Goal: Task Accomplishment & Management: Complete application form

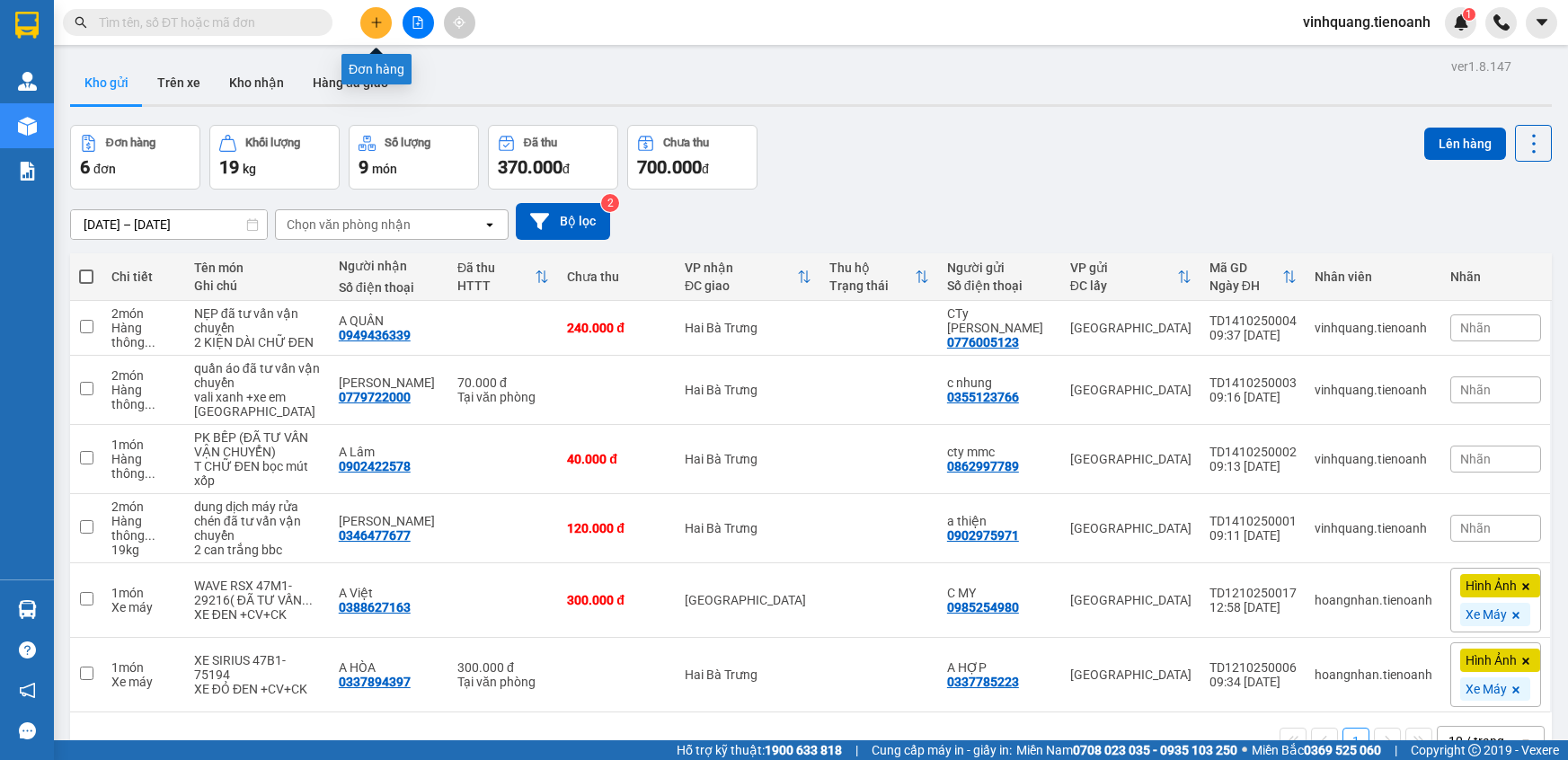
click at [373, 20] on icon "plus" at bounding box center [376, 22] width 13 height 13
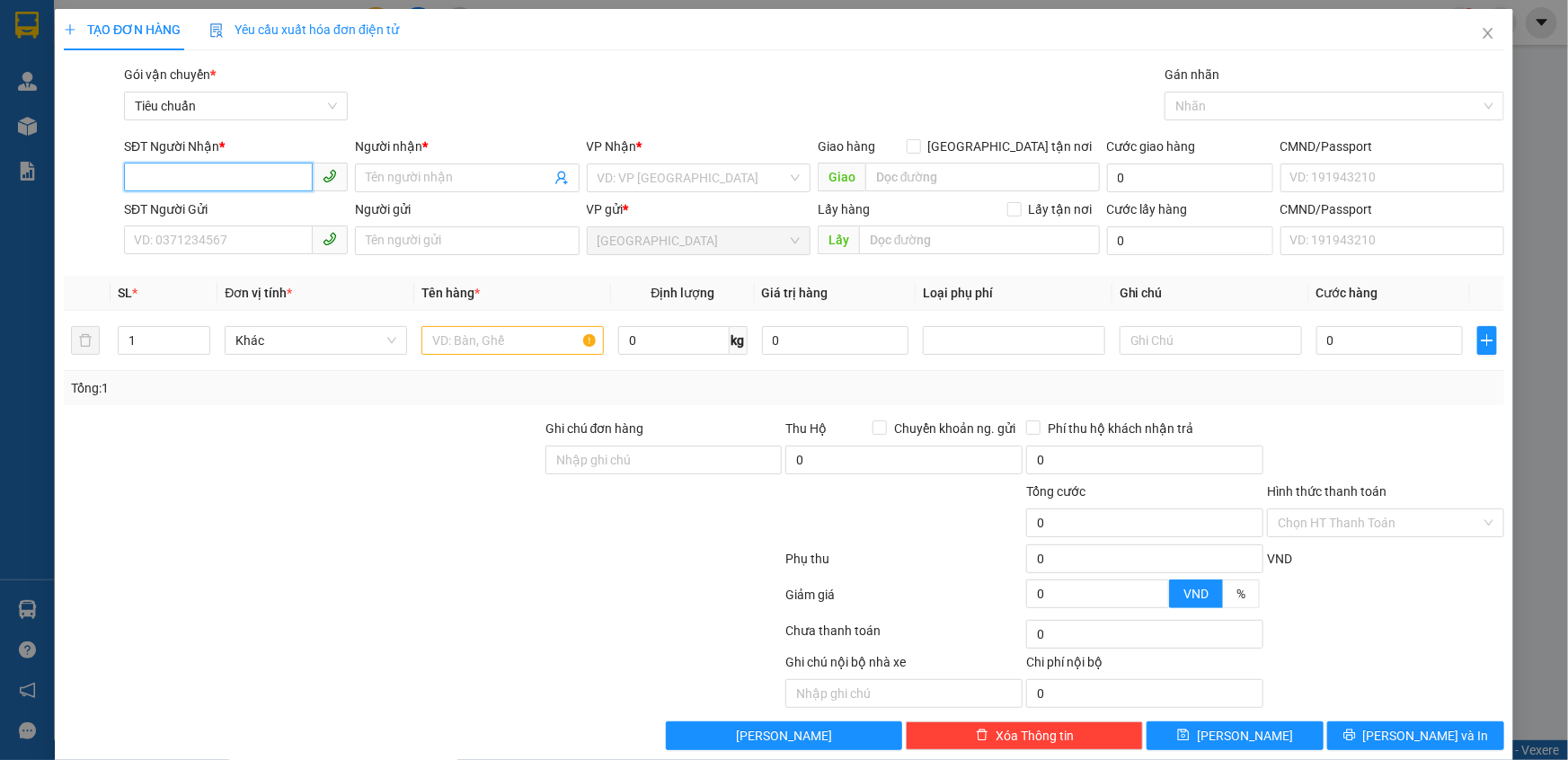
click at [205, 181] on input "SĐT Người Nhận *" at bounding box center [218, 177] width 188 height 28
type input "0906947847"
click at [223, 220] on div "0906947847 - A THỊNH" at bounding box center [233, 214] width 200 height 20
type input "A THỊNH"
type input "50.000"
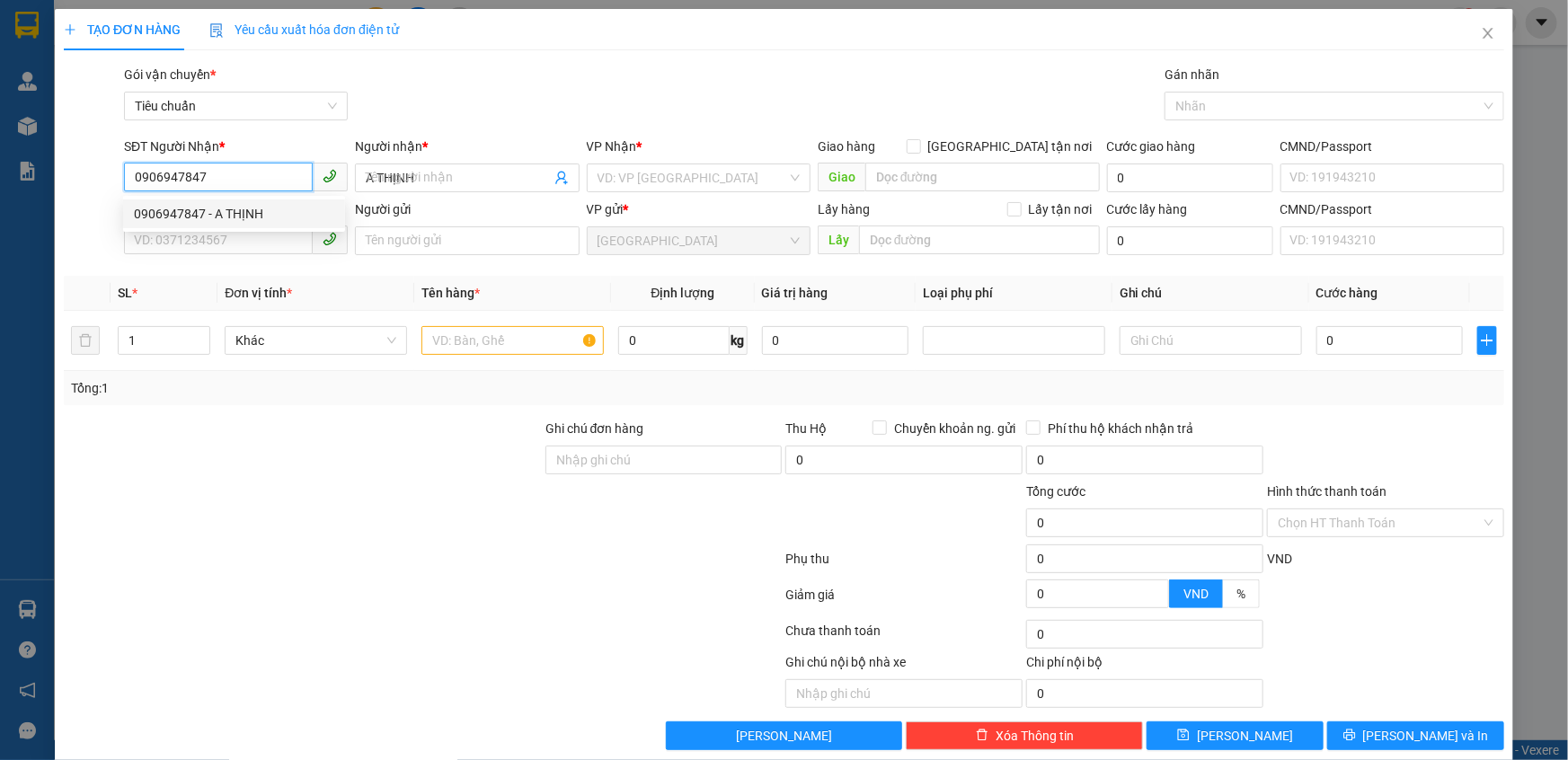
type input "50.000"
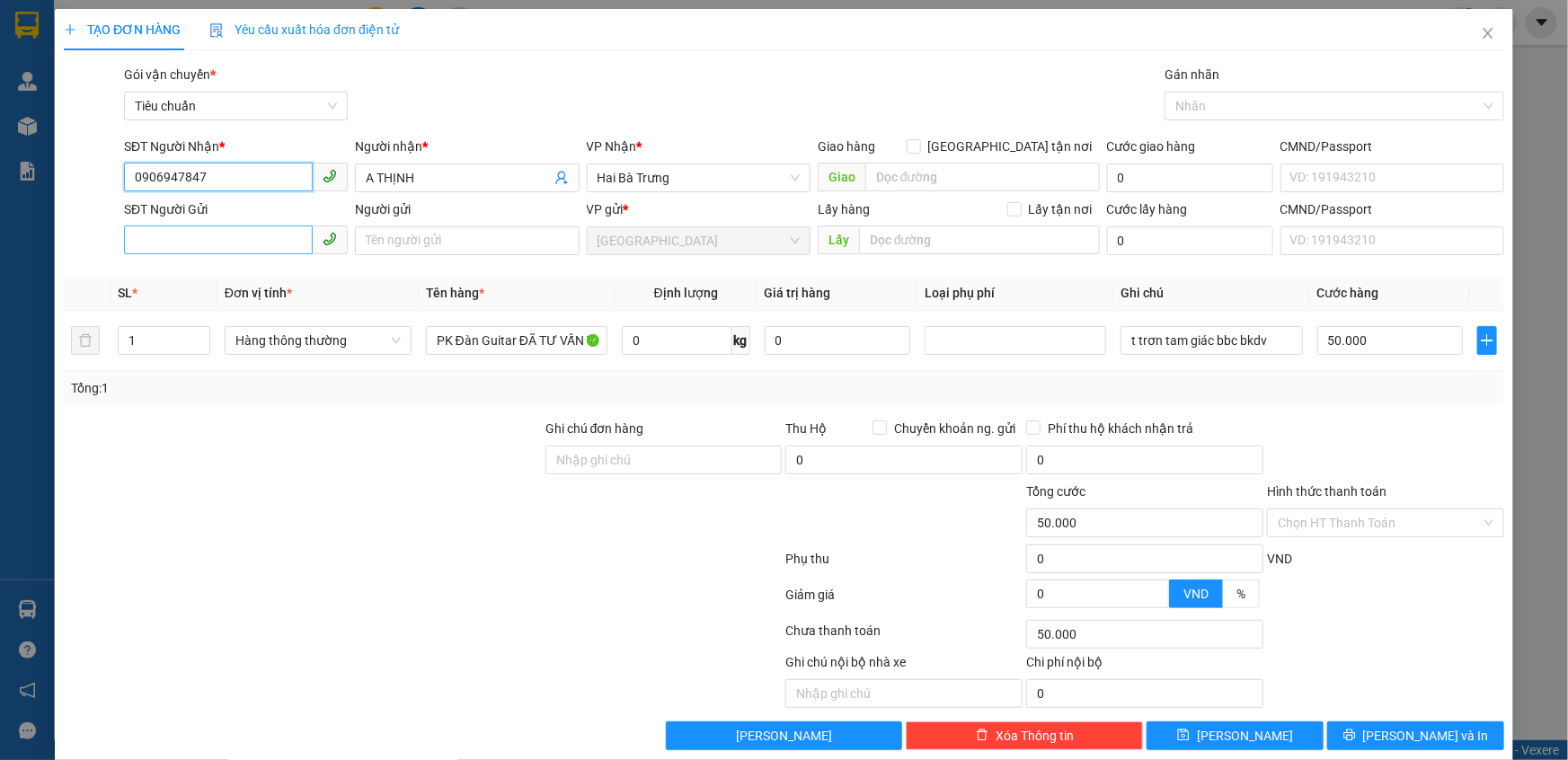
type input "0906947847"
click at [227, 232] on input "SĐT Người Gửi" at bounding box center [218, 239] width 188 height 28
click at [243, 278] on div "0979759722 - A TUẤN" at bounding box center [233, 276] width 200 height 20
type input "0979759722"
type input "A TUẤN"
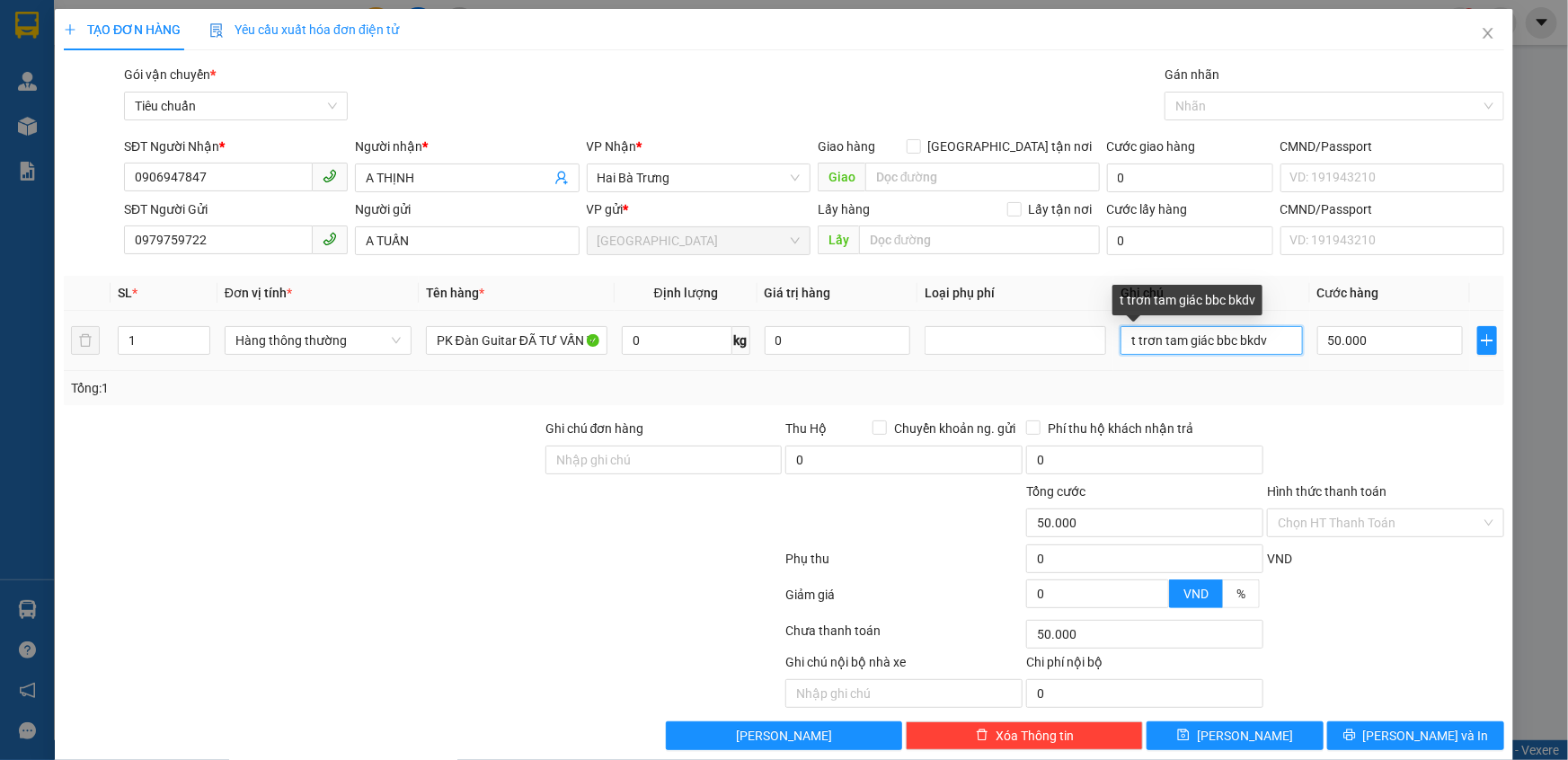
click at [1197, 343] on input "t trơn tam giác bbc bkdv" at bounding box center [1211, 340] width 182 height 28
type input "D"
type input "Đàn DC BBCo"
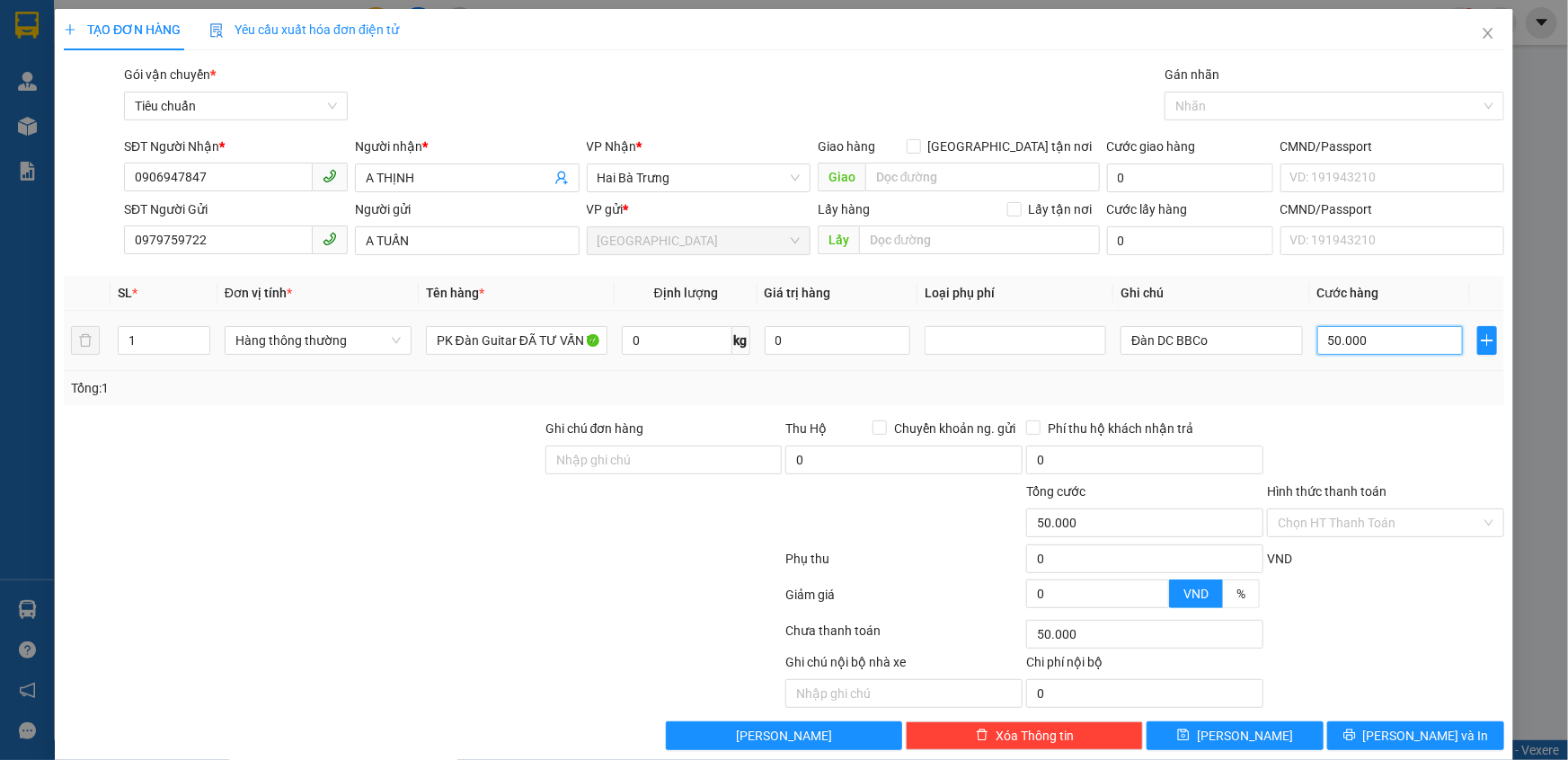
click at [1381, 339] on input "50.000" at bounding box center [1390, 340] width 146 height 28
type input "7"
type input "70"
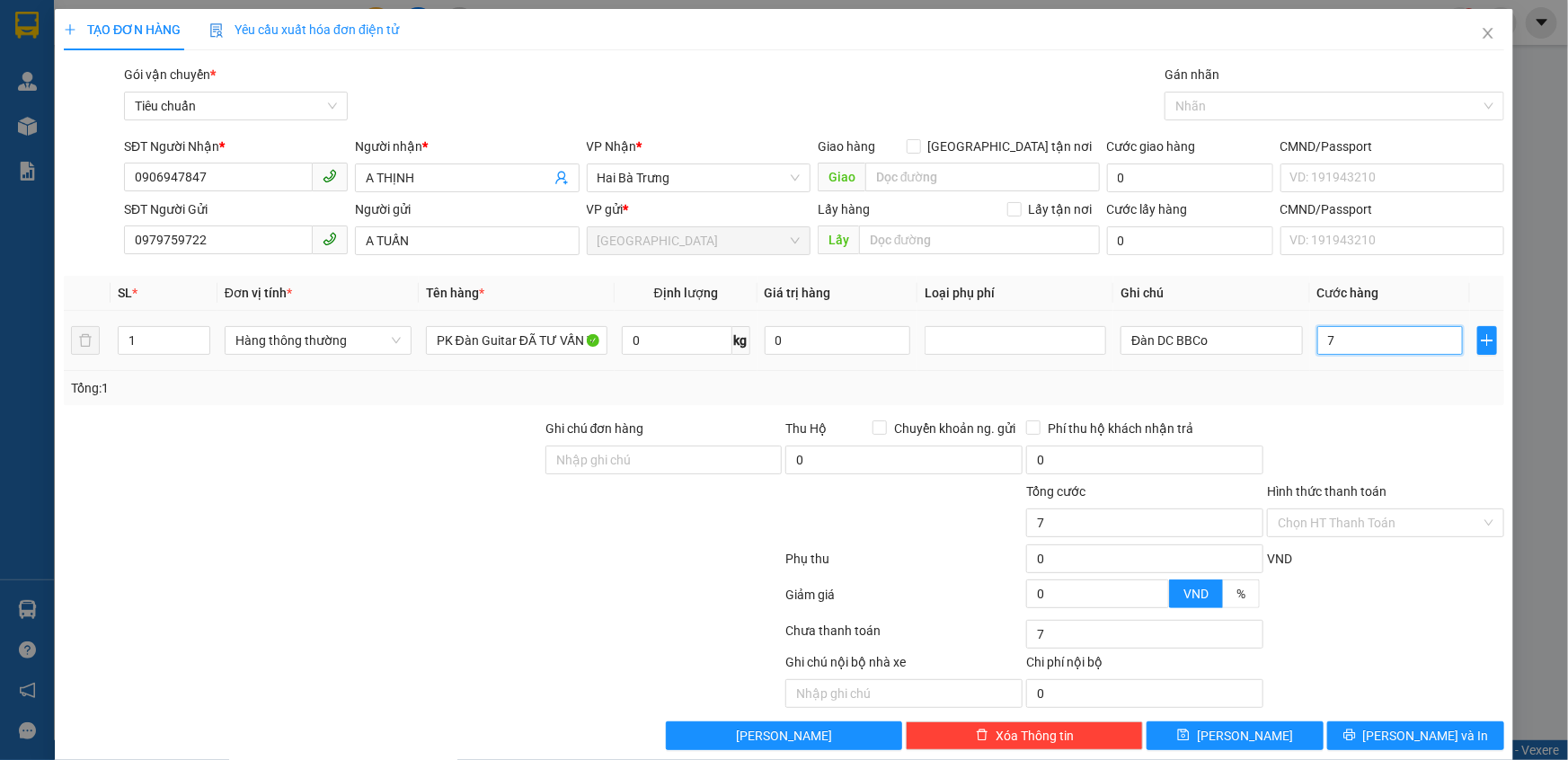
type input "70"
type input "70.000"
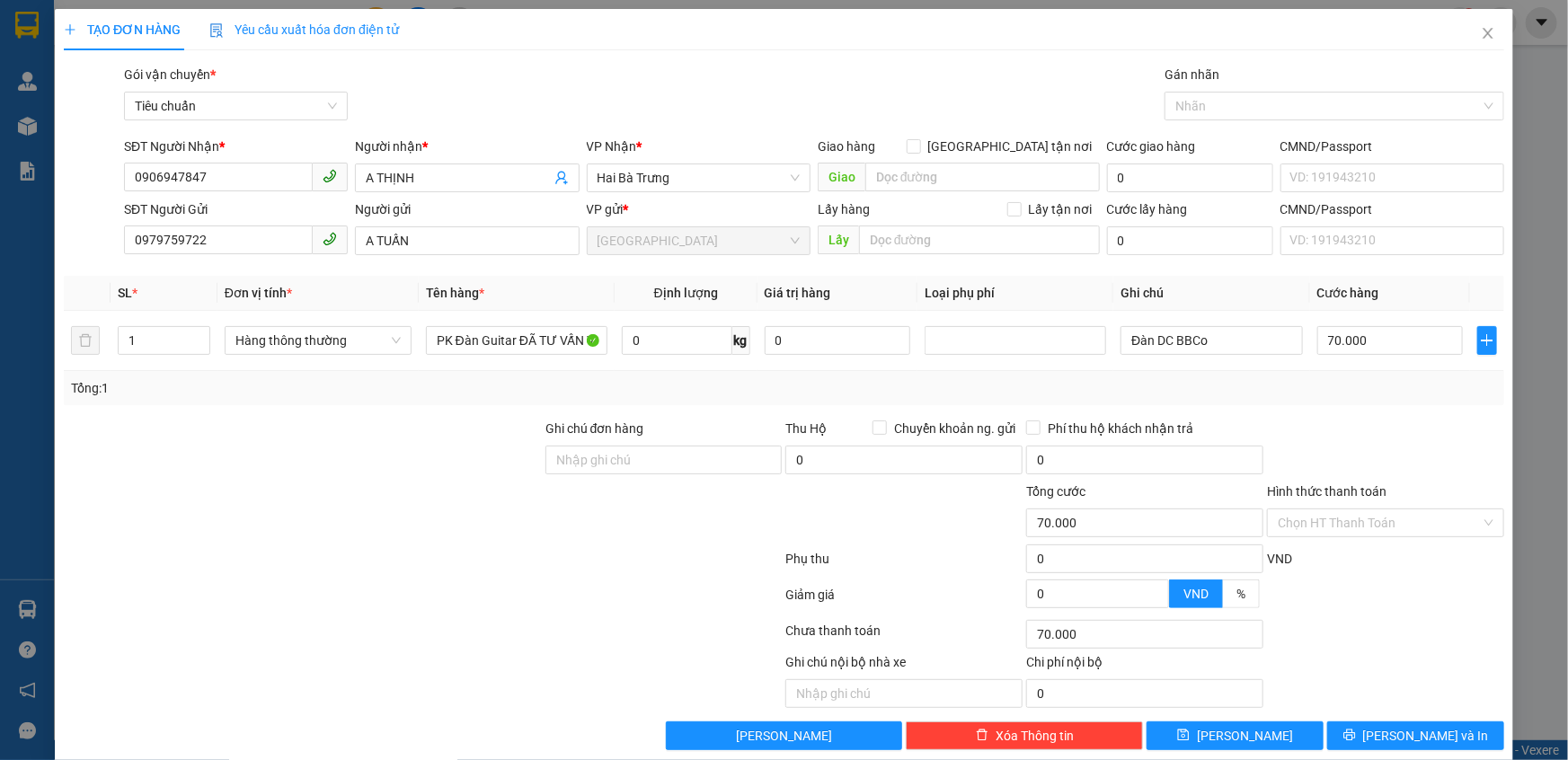
click at [1384, 412] on div "Transit Pickup Surcharge Ids Transit Deliver Surcharge Ids Transit Deliver Surc…" at bounding box center [783, 407] width 1440 height 686
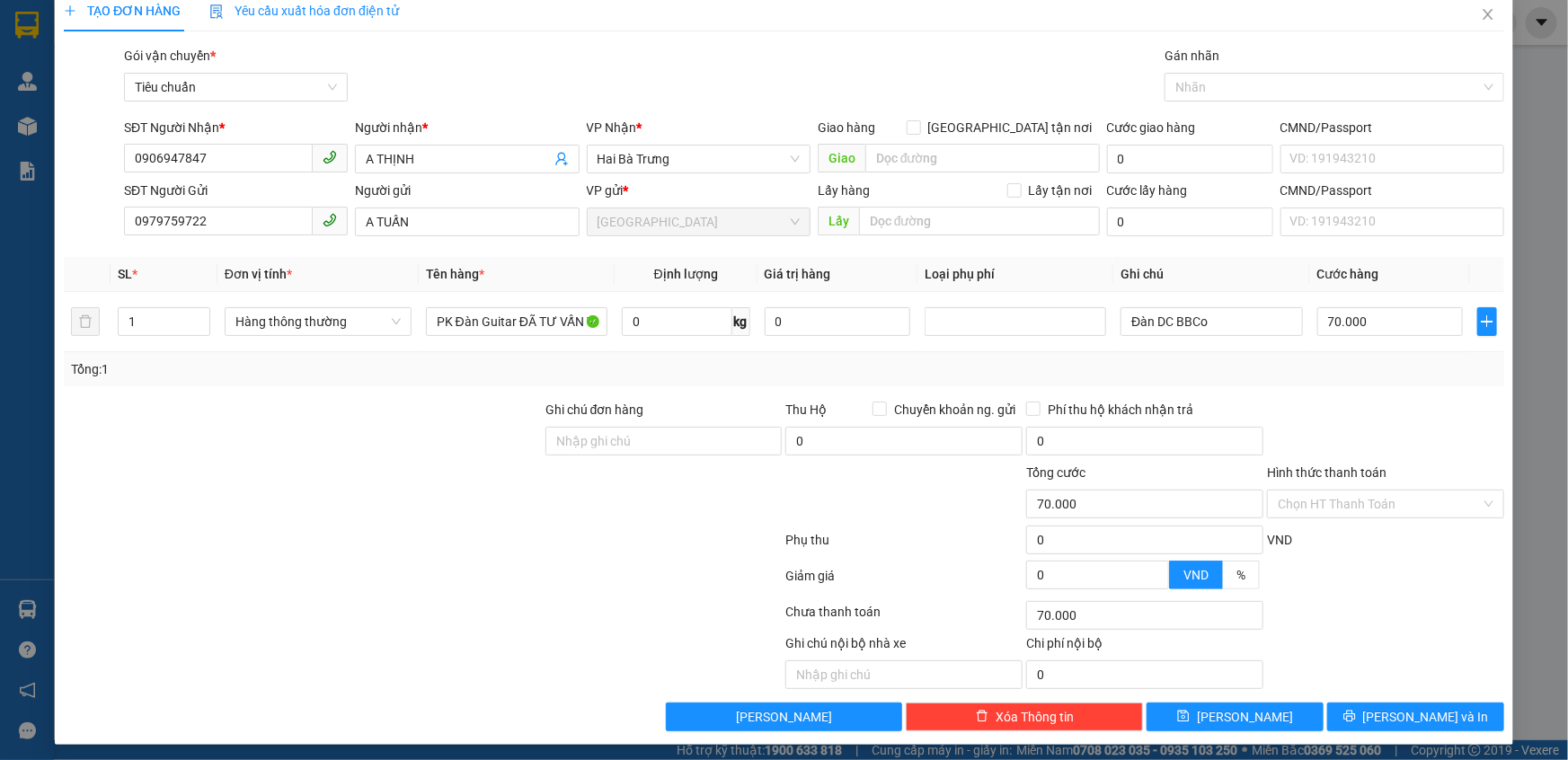
scroll to position [25, 0]
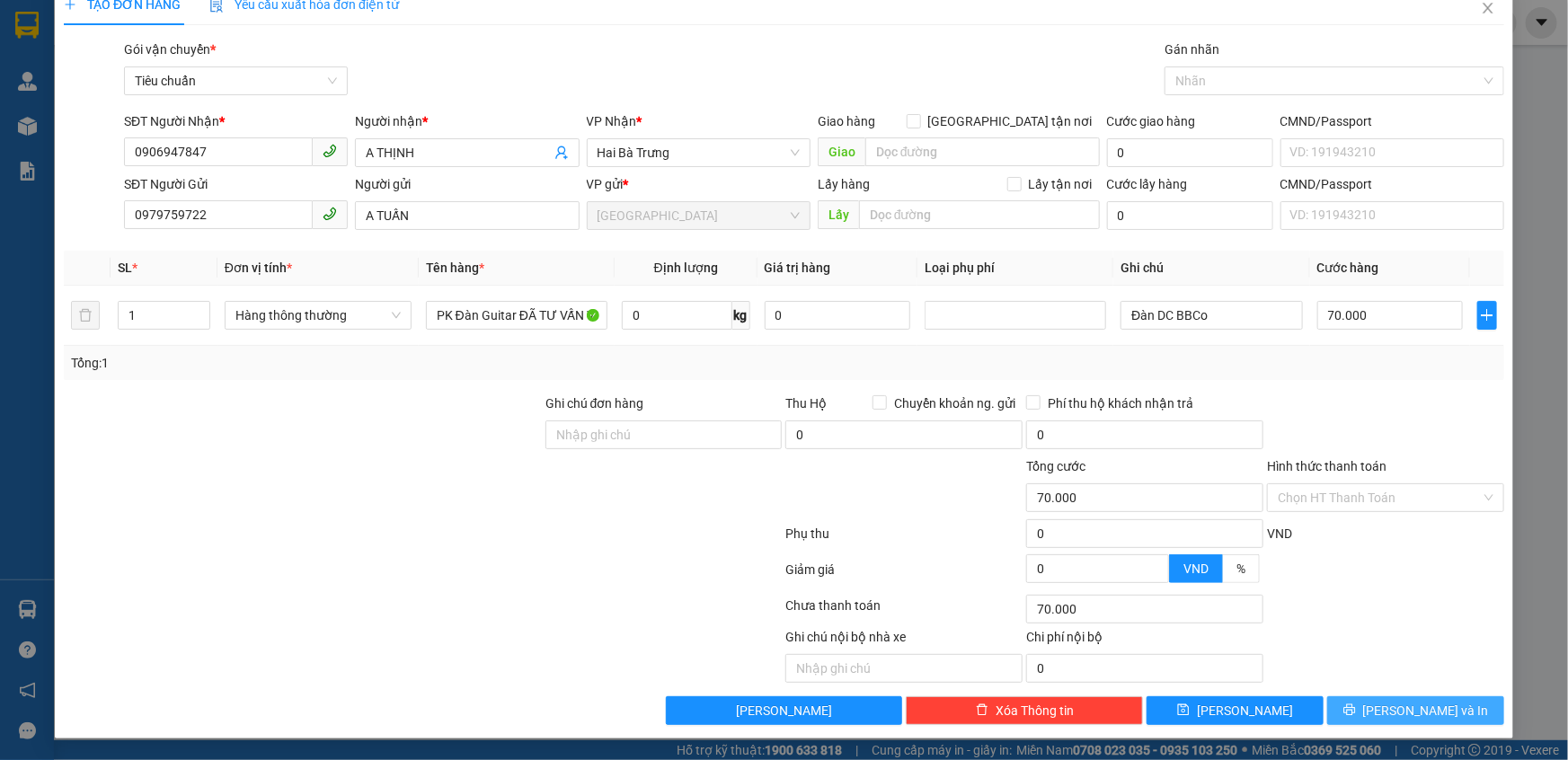
click at [1406, 710] on span "[PERSON_NAME] và In" at bounding box center [1425, 711] width 126 height 20
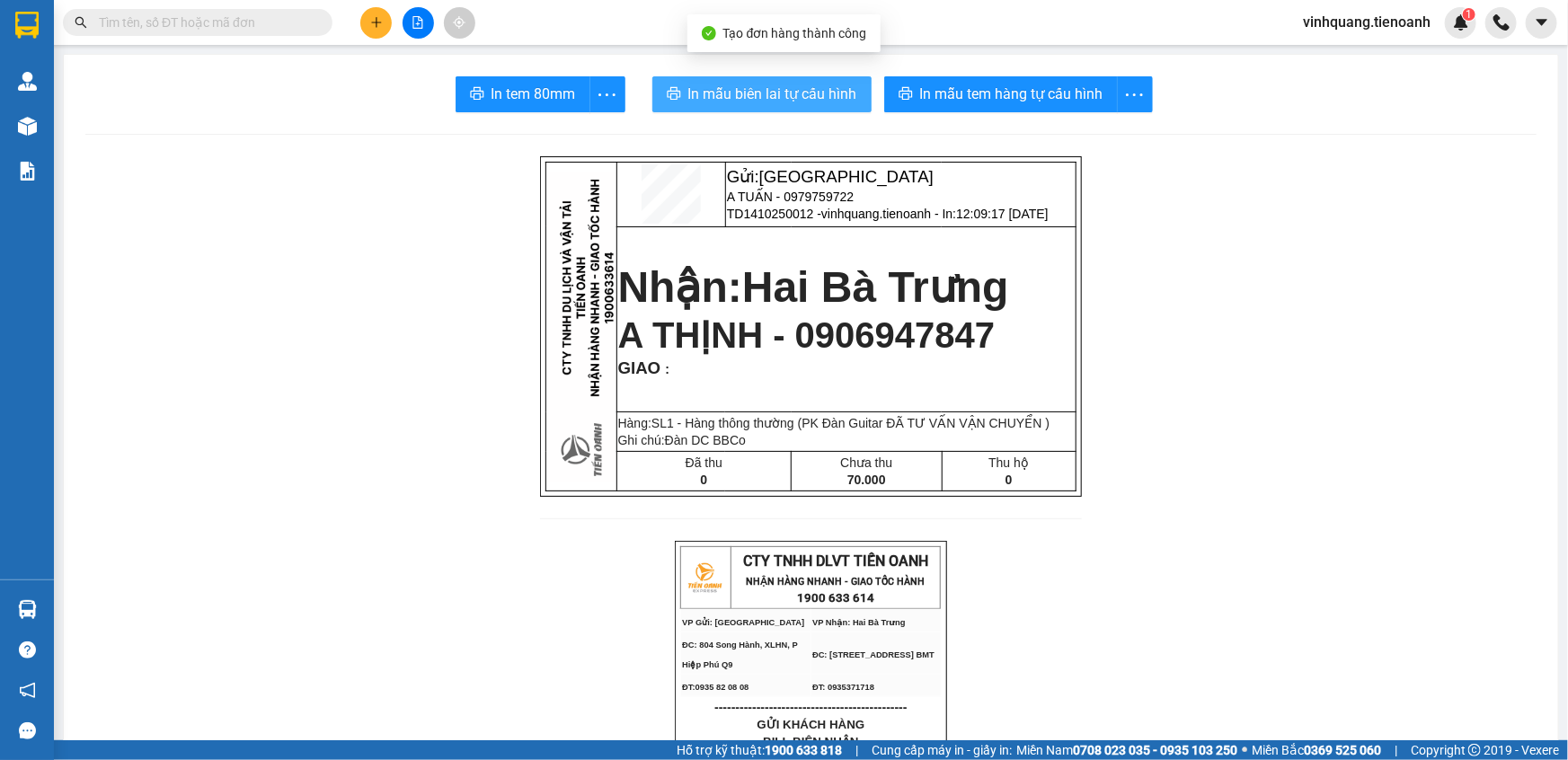
click at [803, 97] on span "In mẫu biên lai tự cấu hình" at bounding box center [772, 94] width 169 height 22
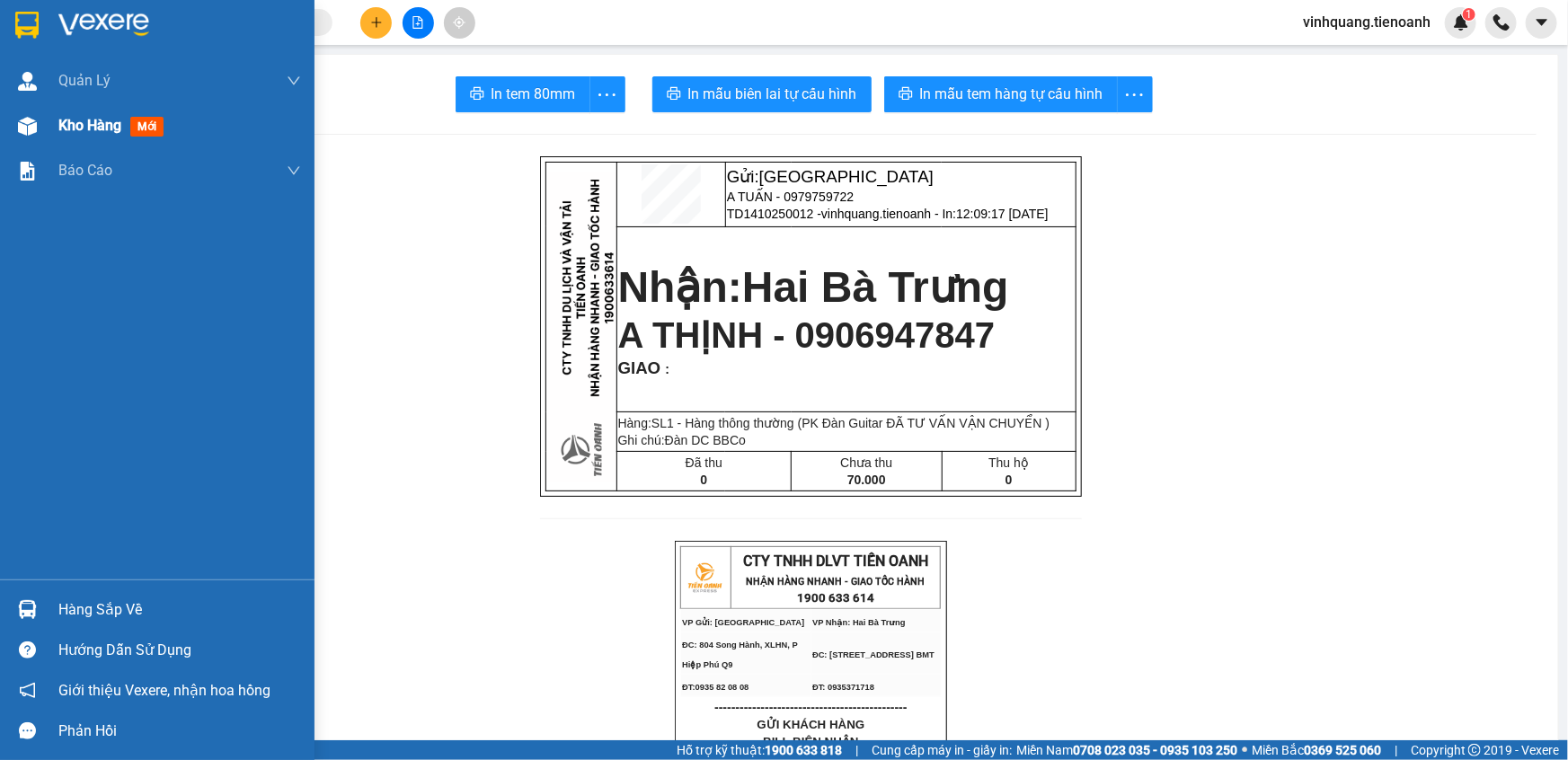
click at [34, 127] on img at bounding box center [26, 126] width 19 height 19
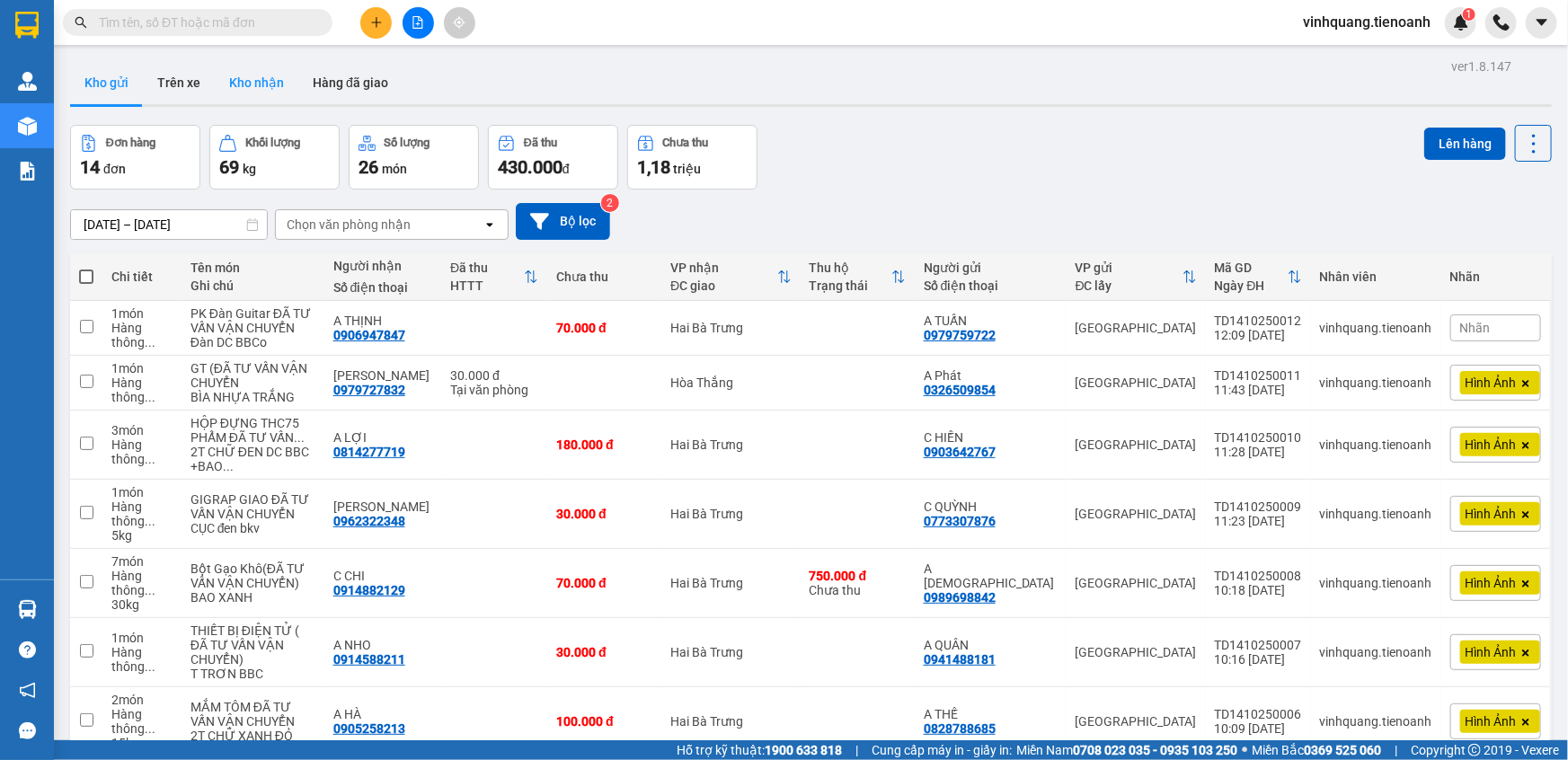
click at [245, 85] on button "Kho nhận" at bounding box center [257, 83] width 84 height 43
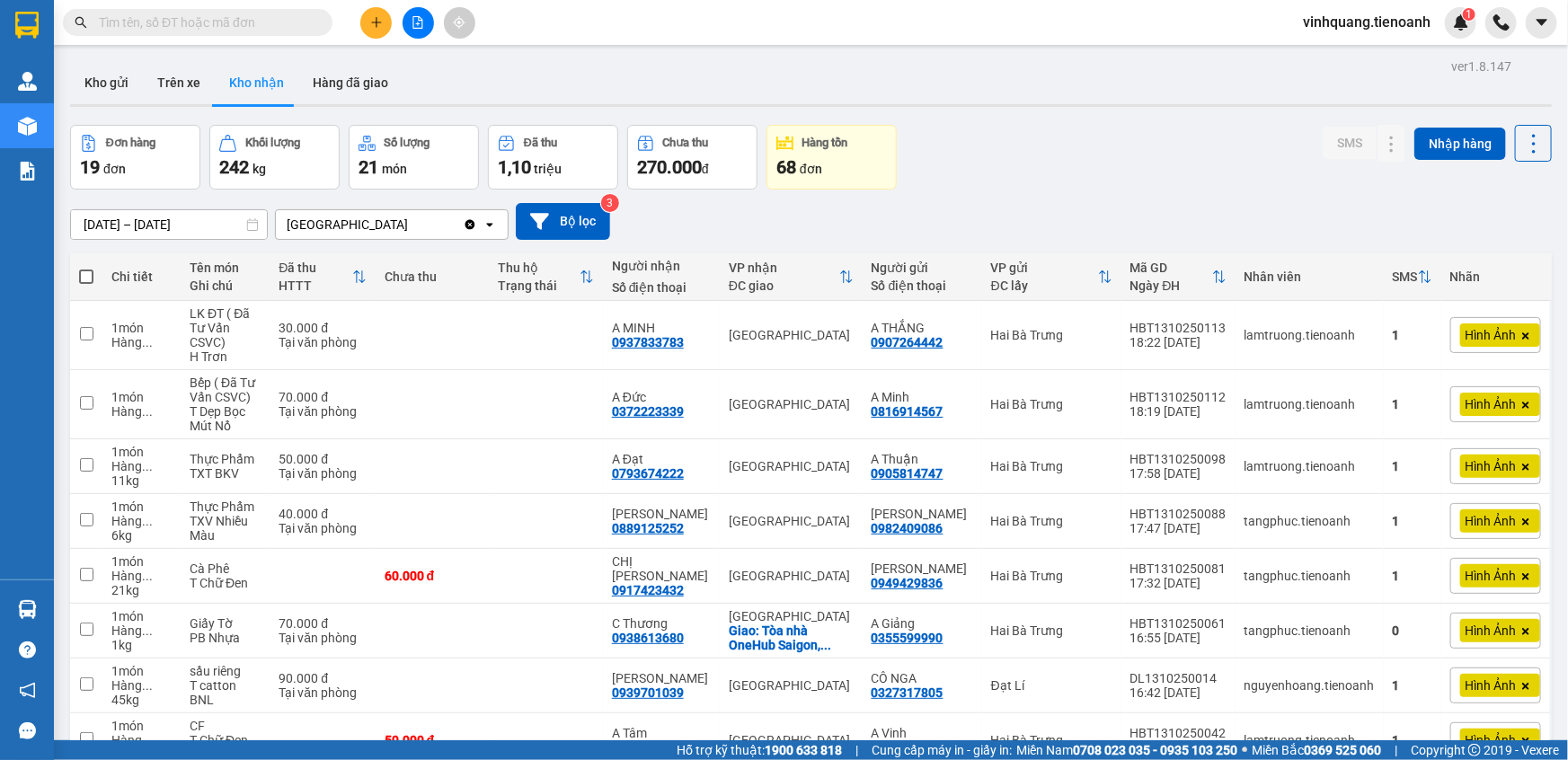
click at [1338, 23] on span "vinhquang.tienoanh" at bounding box center [1367, 21] width 156 height 22
click at [1343, 56] on span "Đăng xuất" at bounding box center [1374, 56] width 119 height 20
